Goal: Task Accomplishment & Management: Use online tool/utility

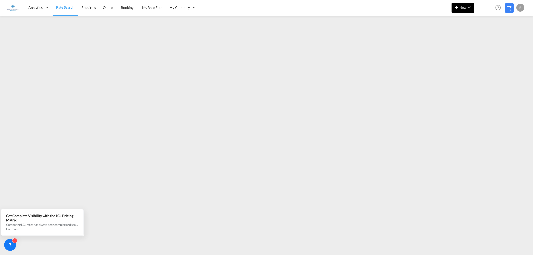
click at [464, 6] on span "New" at bounding box center [463, 8] width 19 height 4
click at [497, 37] on div "Ratesheet" at bounding box center [490, 37] width 19 height 13
click at [66, 7] on span "Rate Search" at bounding box center [65, 8] width 18 height 4
